Goal: Check status: Check status

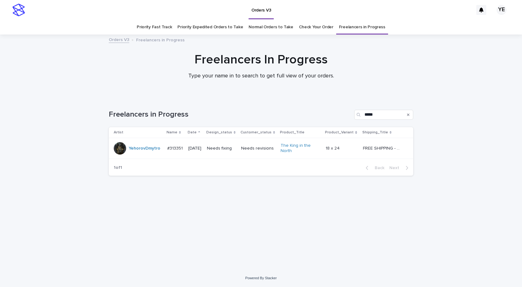
drag, startPoint x: 62, startPoint y: 68, endPoint x: 105, endPoint y: 41, distance: 50.7
click at [62, 68] on div "Freelancers In Progress Type your name in to search to get full view of your or…" at bounding box center [261, 68] width 522 height 33
